Goal: Navigation & Orientation: Find specific page/section

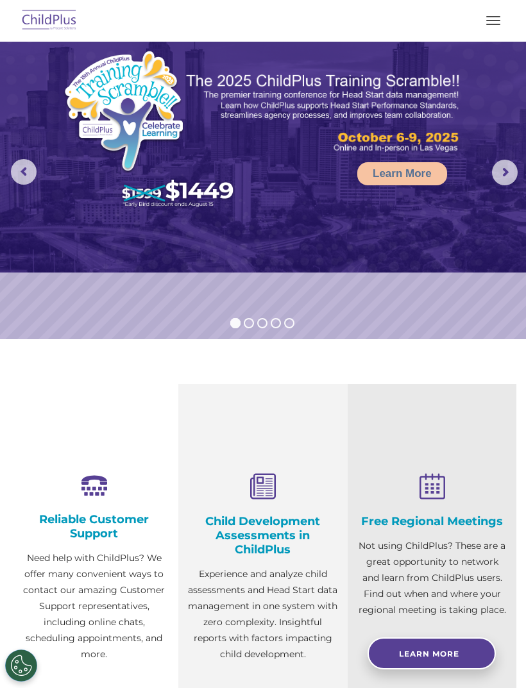
scroll to position [46, 0]
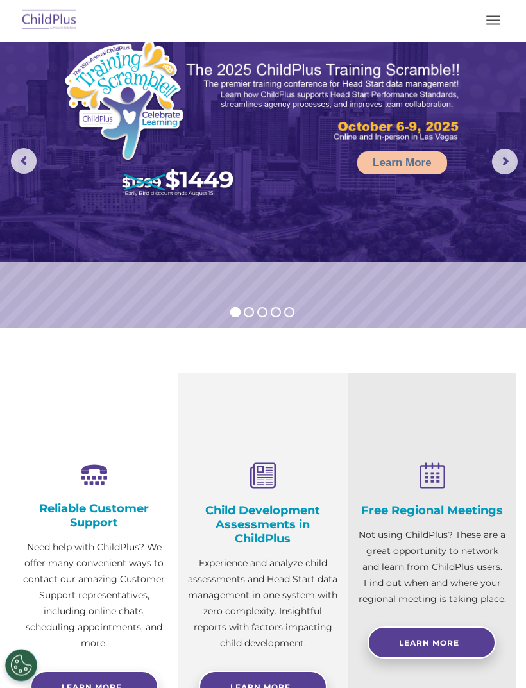
select select "MEDIUM"
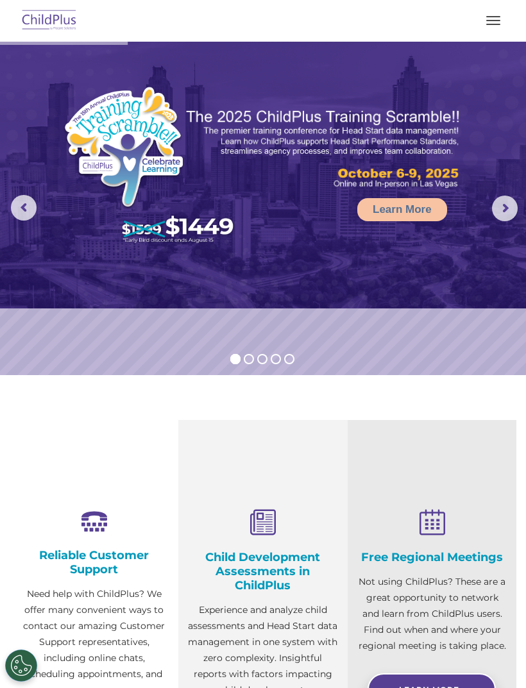
click at [54, 26] on img at bounding box center [49, 21] width 60 height 30
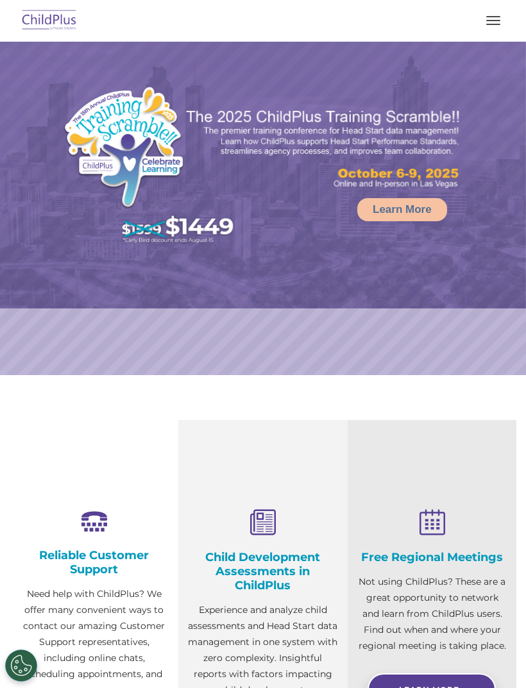
select select "MEDIUM"
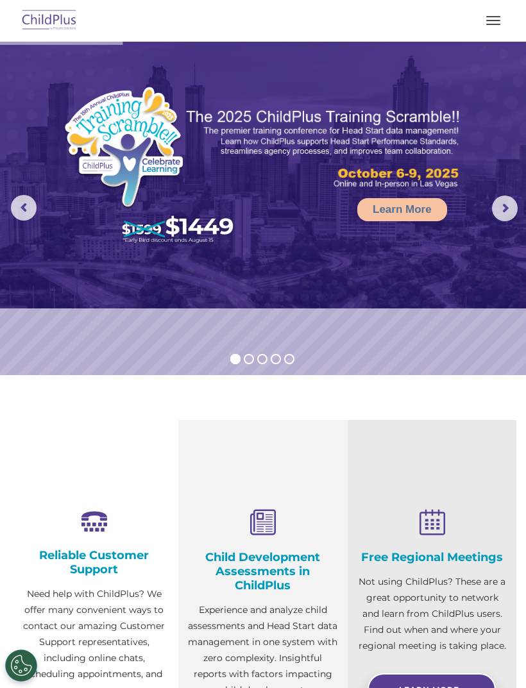
click at [500, 15] on button "button" at bounding box center [493, 20] width 27 height 21
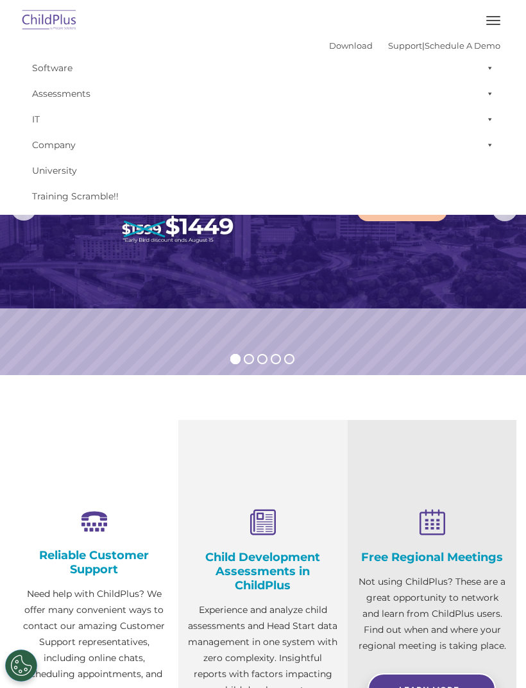
click at [492, 69] on span at bounding box center [487, 68] width 13 height 26
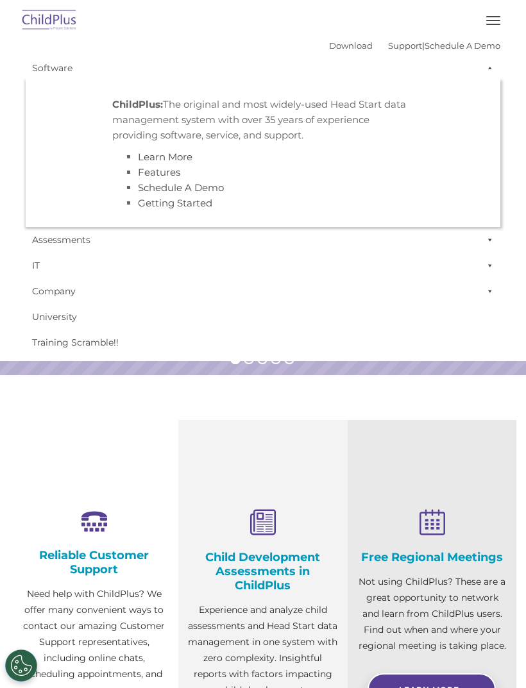
click at [486, 242] on span at bounding box center [487, 240] width 13 height 26
